Goal: Task Accomplishment & Management: Manage account settings

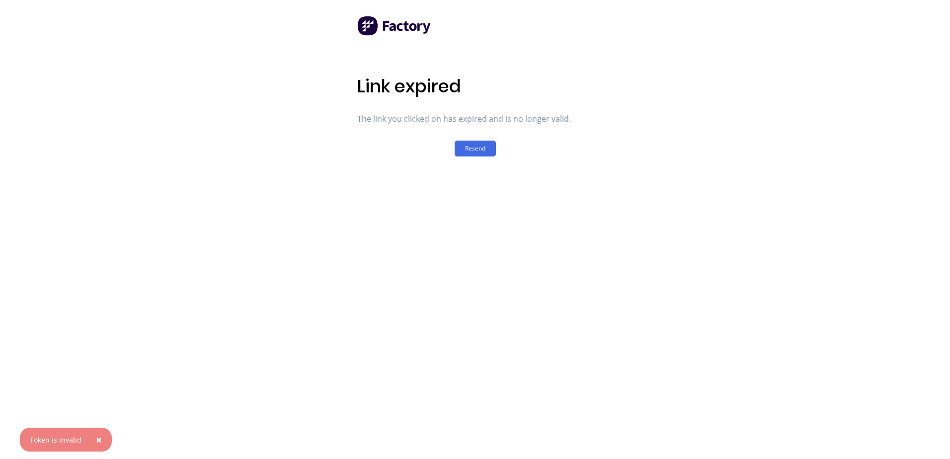
click at [96, 437] on span "×" at bounding box center [99, 440] width 6 height 14
click at [481, 147] on button "Resend" at bounding box center [475, 149] width 41 height 16
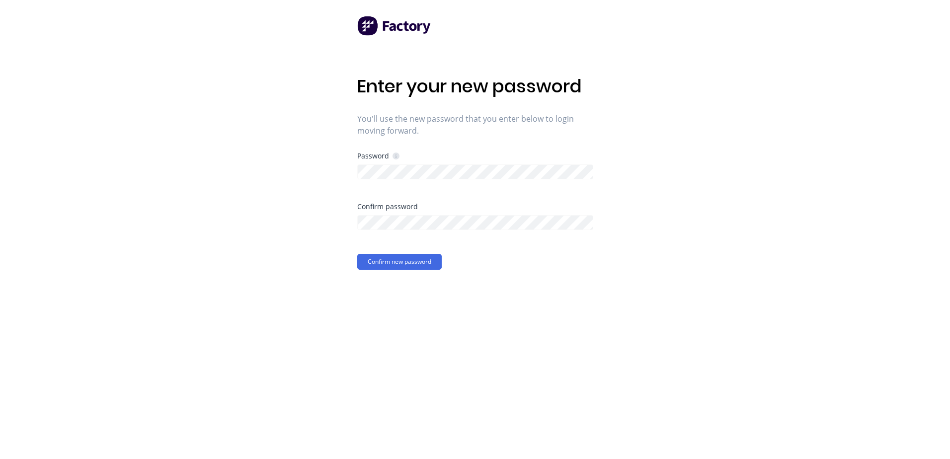
click at [630, 278] on div "Enter your new password You'll use the new password that you enter below to log…" at bounding box center [475, 229] width 950 height 459
click at [252, 293] on div "Enter your new password You'll use the new password that you enter below to log…" at bounding box center [475, 229] width 950 height 459
click at [389, 263] on button "Confirm new password" at bounding box center [399, 262] width 84 height 16
click at [393, 267] on button "Confirm new password" at bounding box center [399, 269] width 84 height 16
click at [392, 263] on button "Confirm new password" at bounding box center [399, 262] width 84 height 16
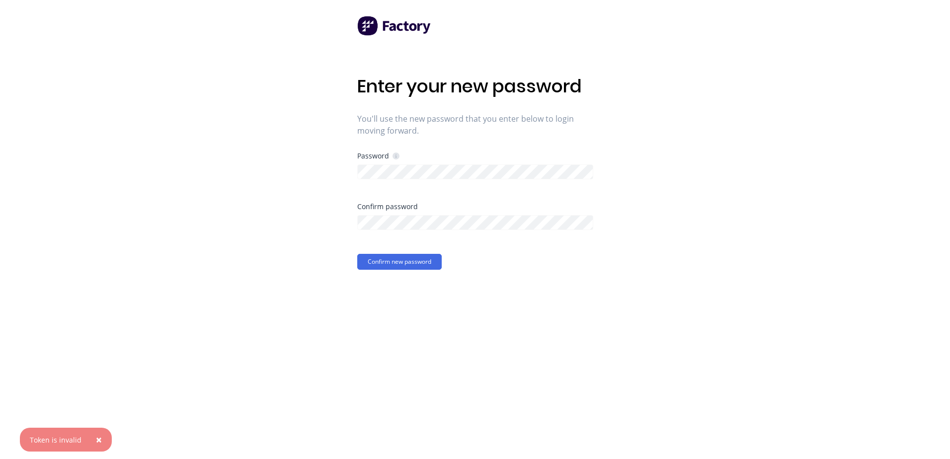
click at [96, 436] on span "×" at bounding box center [99, 440] width 6 height 14
click at [340, 258] on div "Enter your new password You'll use the new password that you enter below to log…" at bounding box center [475, 229] width 950 height 459
click at [361, 260] on button "Confirm new password" at bounding box center [399, 262] width 84 height 16
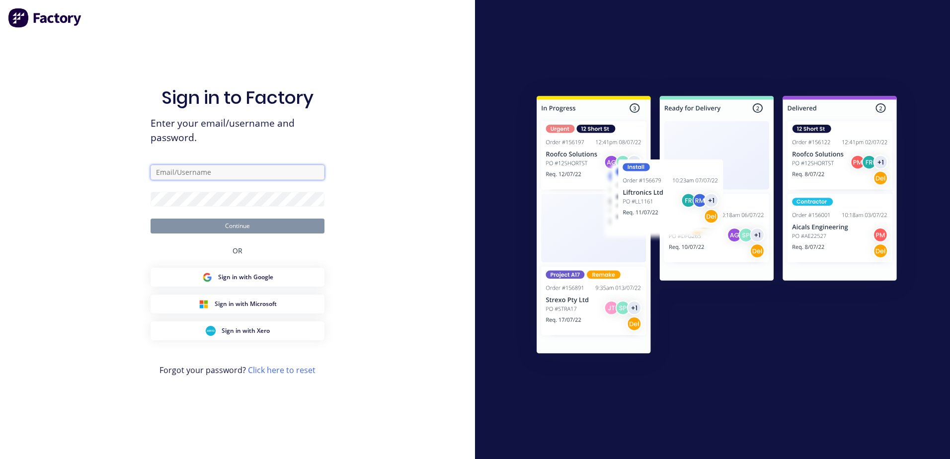
type input "[PERSON_NAME][EMAIL_ADDRESS][DOMAIN_NAME]"
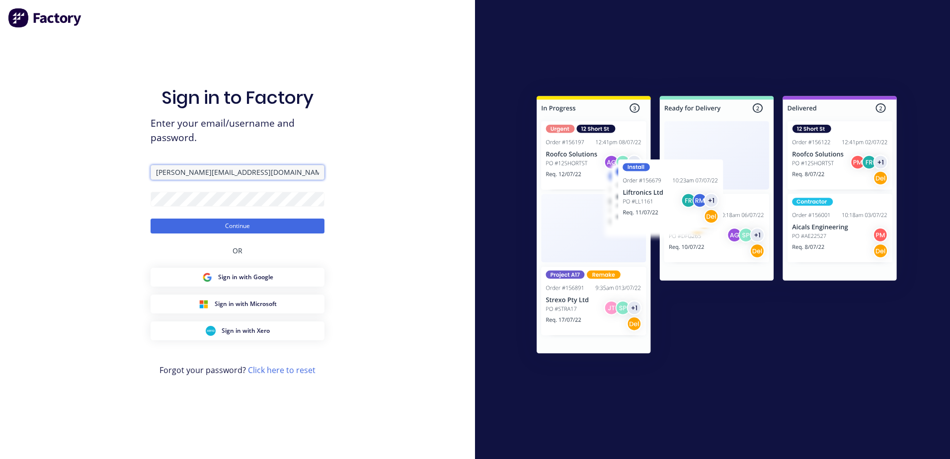
drag, startPoint x: 243, startPoint y: 175, endPoint x: 144, endPoint y: 180, distance: 100.0
click at [144, 180] on div "Sign in to Factory Enter your email/username and password. [PERSON_NAME][EMAIL_…" at bounding box center [237, 229] width 475 height 459
type input "[EMAIL_ADDRESS][DOMAIN_NAME]"
click at [105, 201] on div "Sign in to Factory Enter your email/username and password. [EMAIL_ADDRESS][DOMA…" at bounding box center [237, 229] width 475 height 459
click at [416, 203] on div "Sign in to Factory Enter your email/username and password. [EMAIL_ADDRESS][DOMA…" at bounding box center [237, 229] width 475 height 459
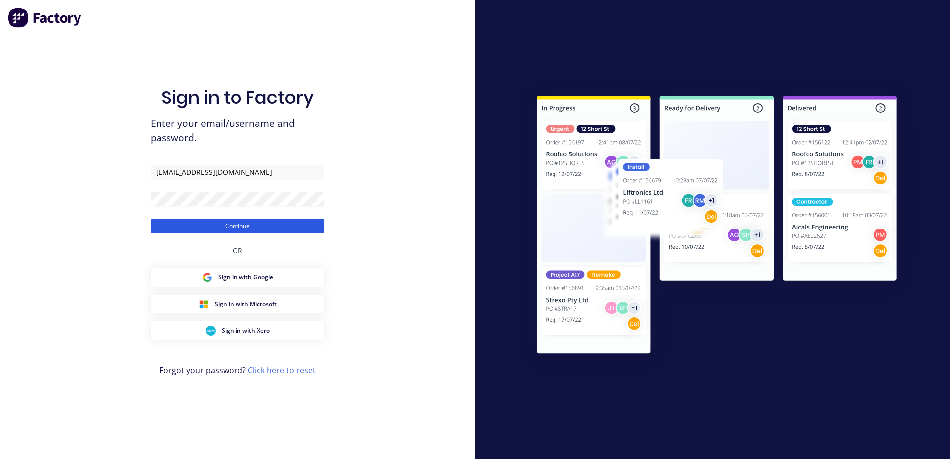
click at [265, 223] on button "Continue" at bounding box center [238, 226] width 174 height 15
